Goal: Find specific page/section: Find specific page/section

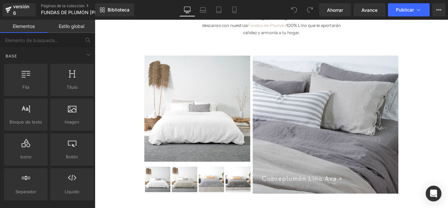
scroll to position [77, 0]
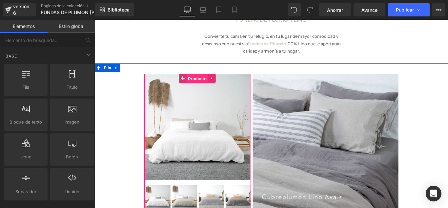
click at [207, 83] on font "Producto" at bounding box center [209, 85] width 21 height 5
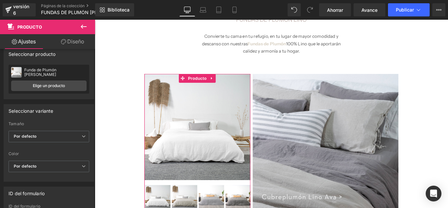
scroll to position [0, 0]
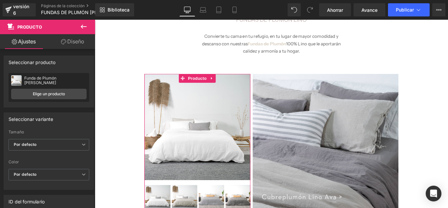
click at [92, 75] on b at bounding box center [93, 91] width 3 height 83
click at [74, 45] on link "Diseño" at bounding box center [73, 41] width 48 height 15
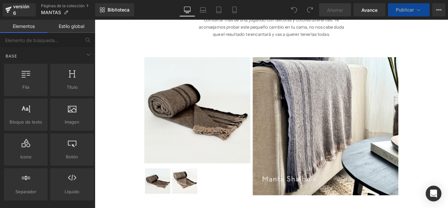
scroll to position [113, 0]
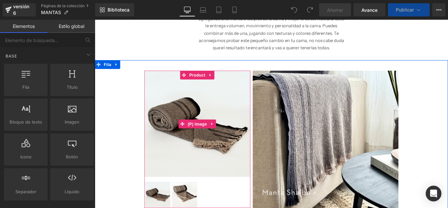
click at [240, 95] on img at bounding box center [209, 136] width 119 height 119
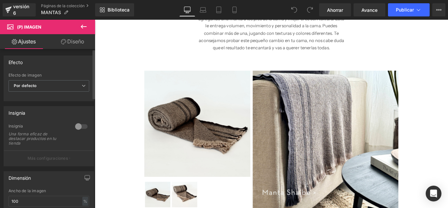
click at [80, 125] on div at bounding box center [81, 126] width 16 height 10
click at [75, 127] on div at bounding box center [81, 126] width 16 height 10
